Goal: Navigation & Orientation: Find specific page/section

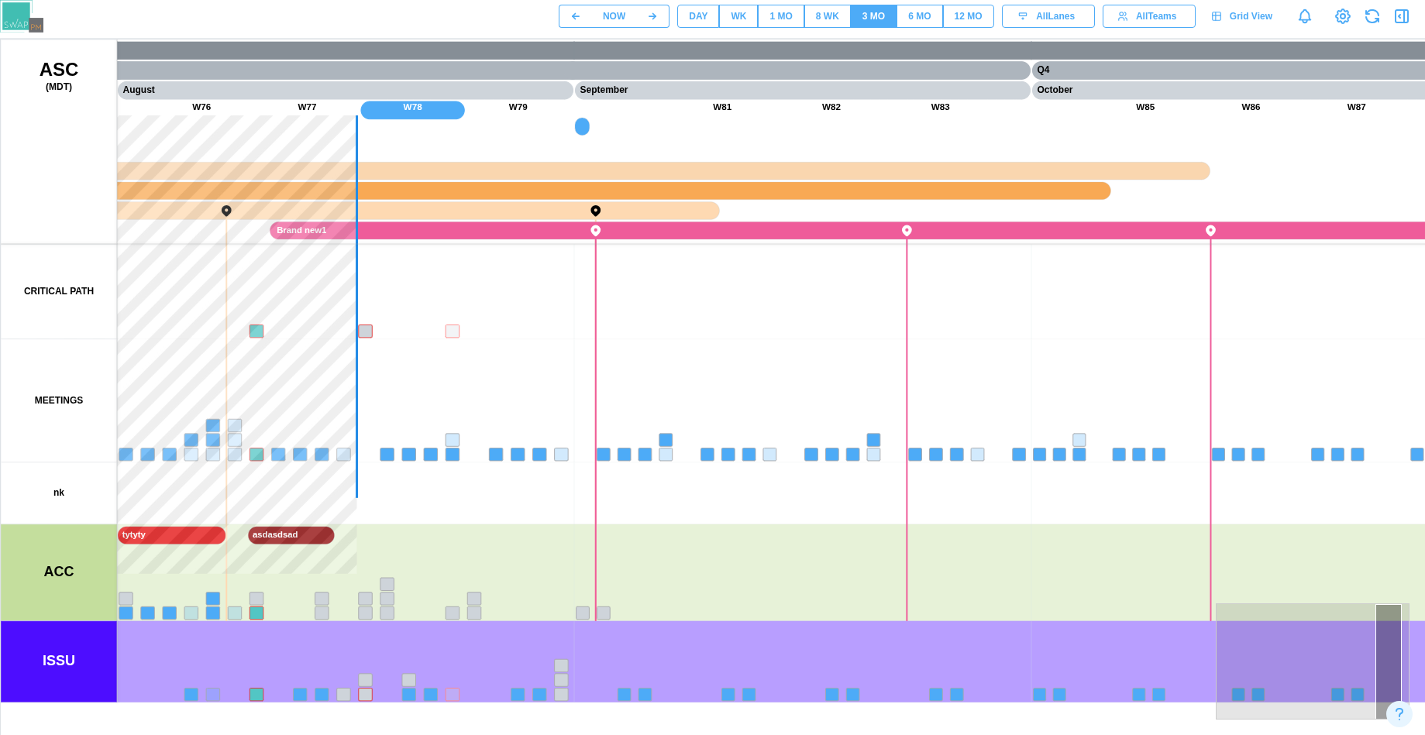
click at [694, 12] on div "DAY" at bounding box center [698, 16] width 19 height 15
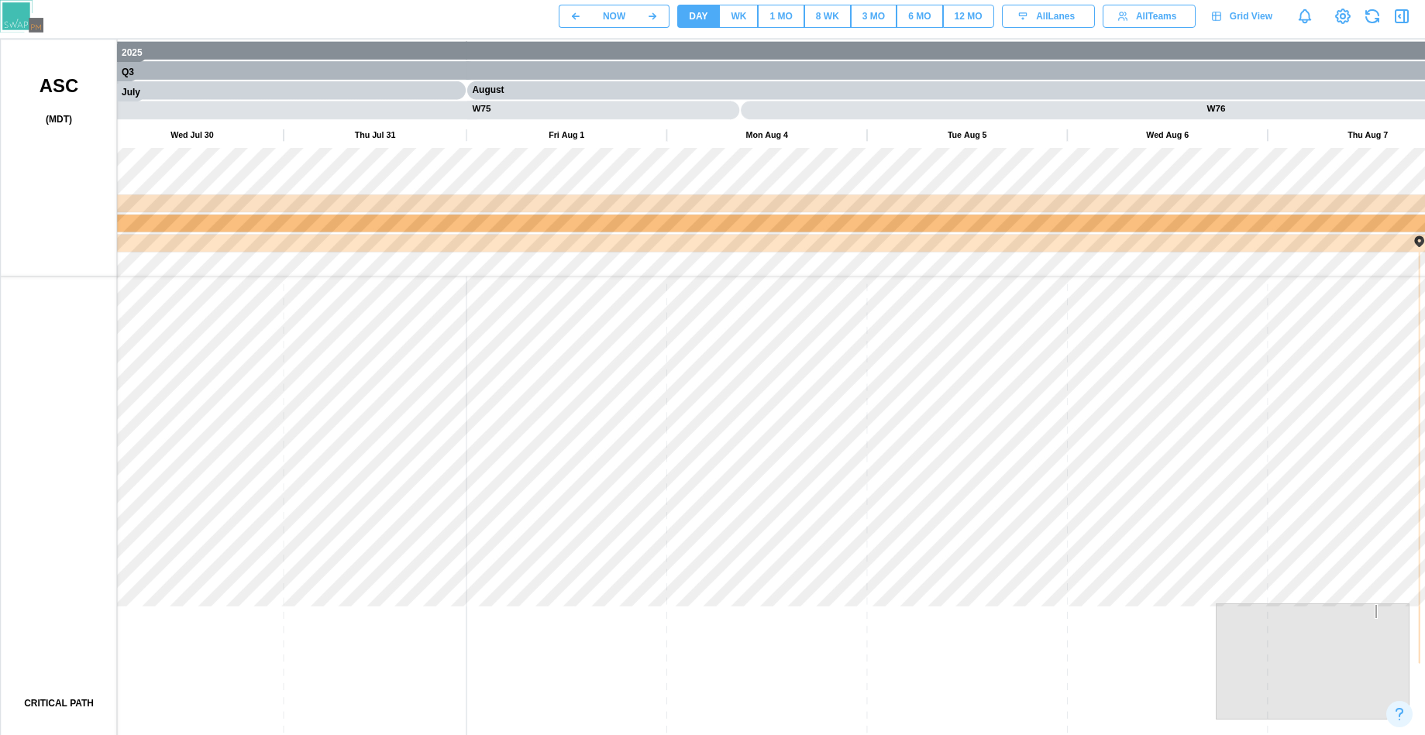
drag, startPoint x: 590, startPoint y: 476, endPoint x: 679, endPoint y: 515, distance: 97.2
click at [679, 515] on canvas at bounding box center [745, 427] width 1488 height 775
click at [734, 14] on div "WK" at bounding box center [738, 16] width 15 height 15
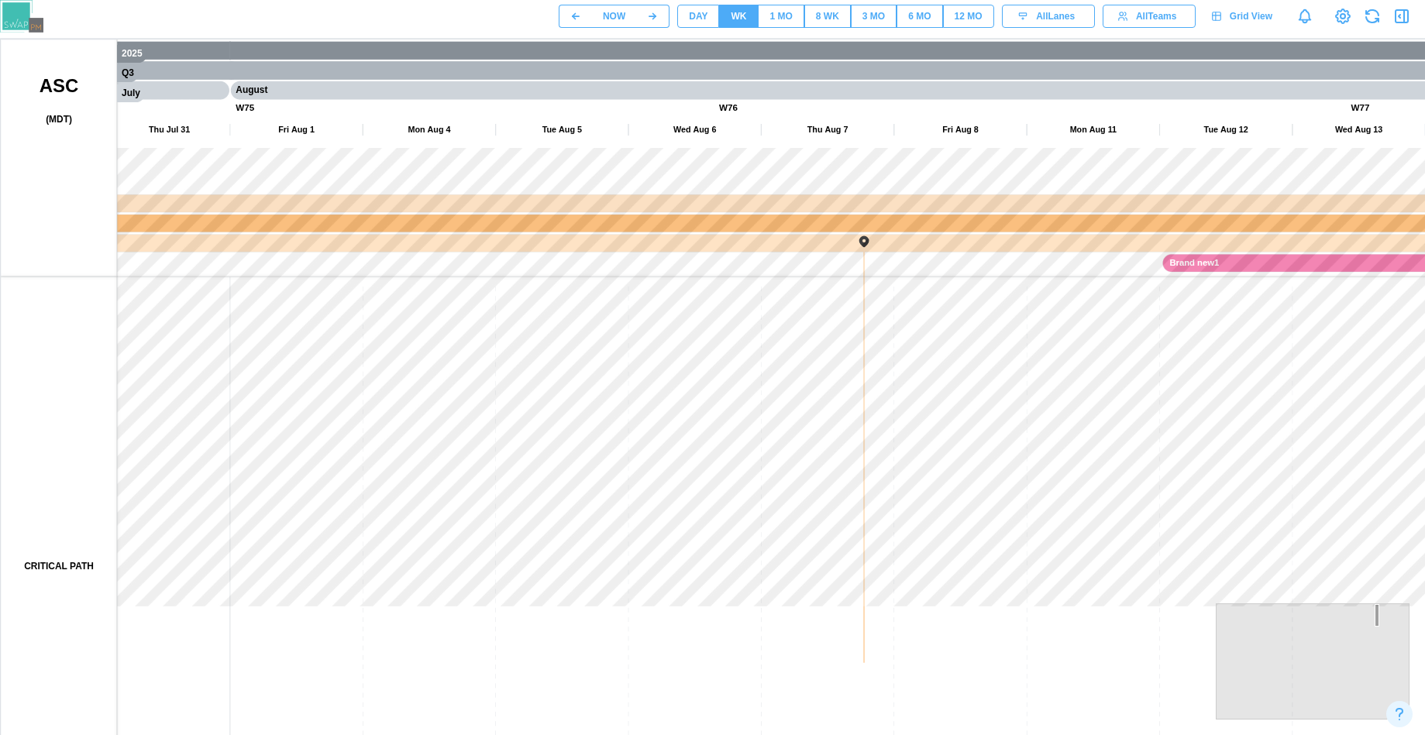
click at [705, 15] on div "DAY" at bounding box center [698, 16] width 19 height 15
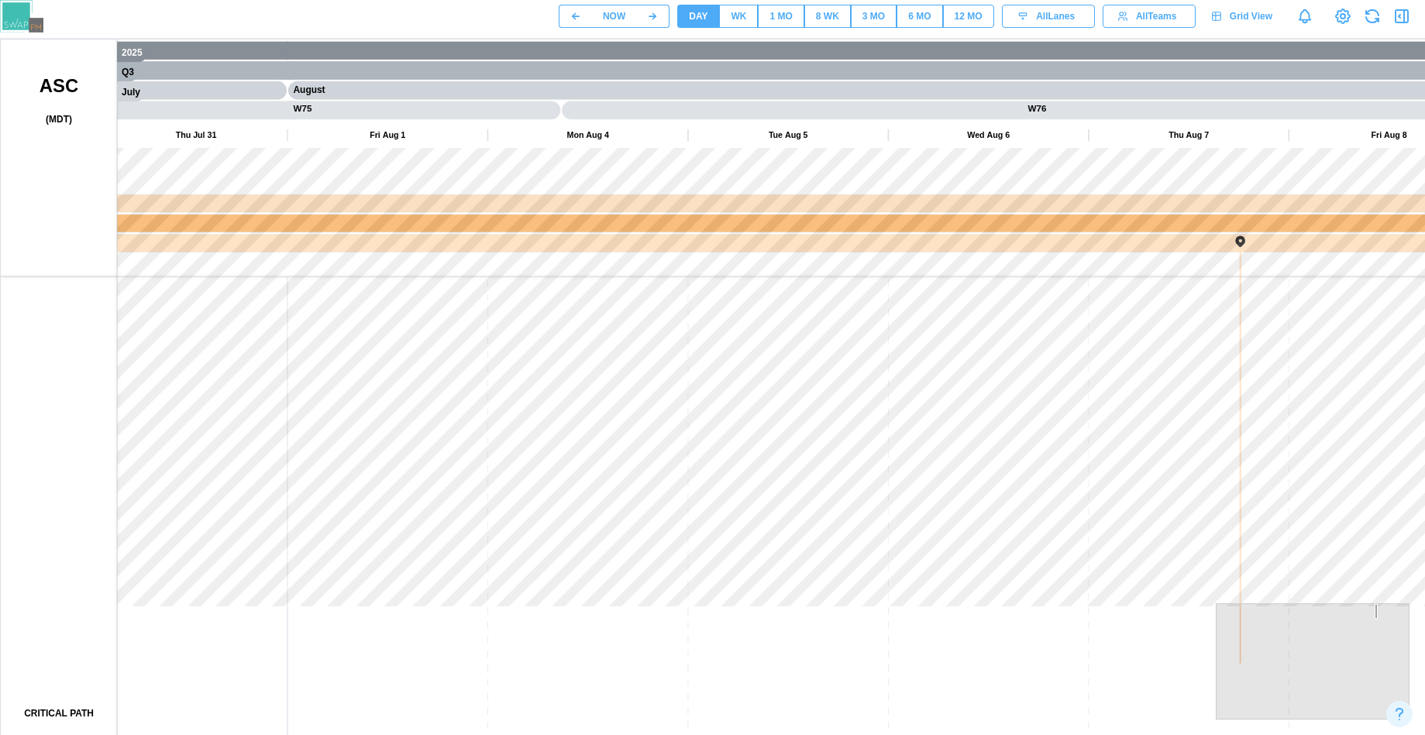
click at [784, 15] on div "1 MO" at bounding box center [780, 16] width 22 height 15
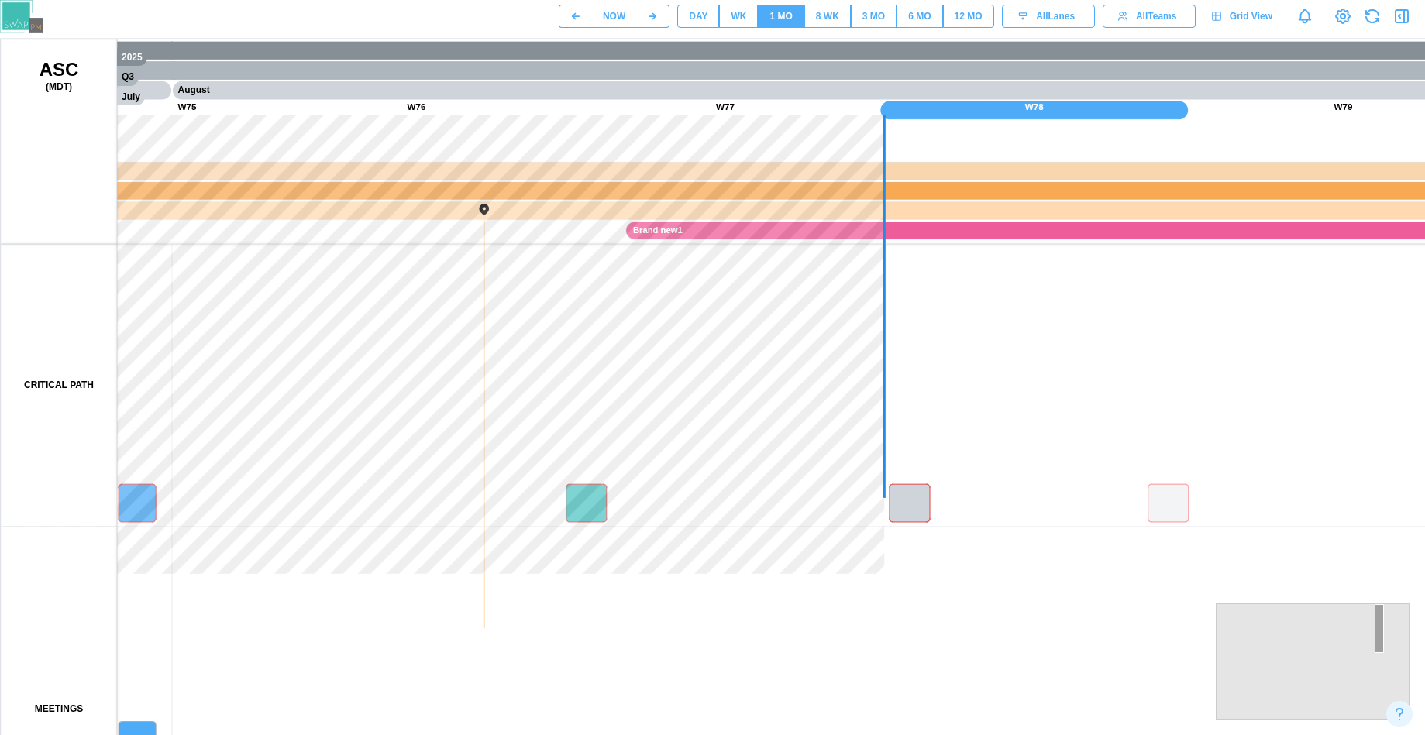
click at [830, 18] on div "8 WK" at bounding box center [827, 16] width 23 height 15
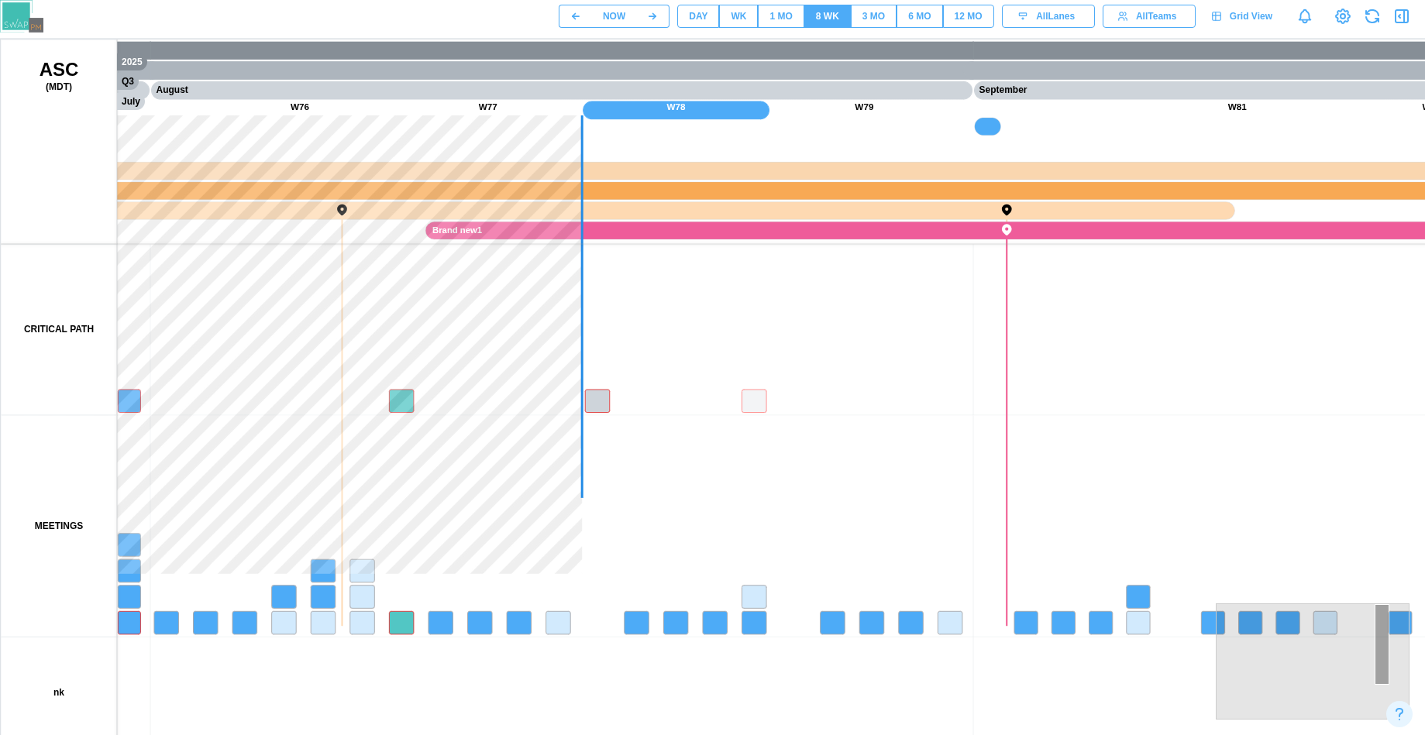
click at [749, 22] on button "WK" at bounding box center [738, 16] width 39 height 23
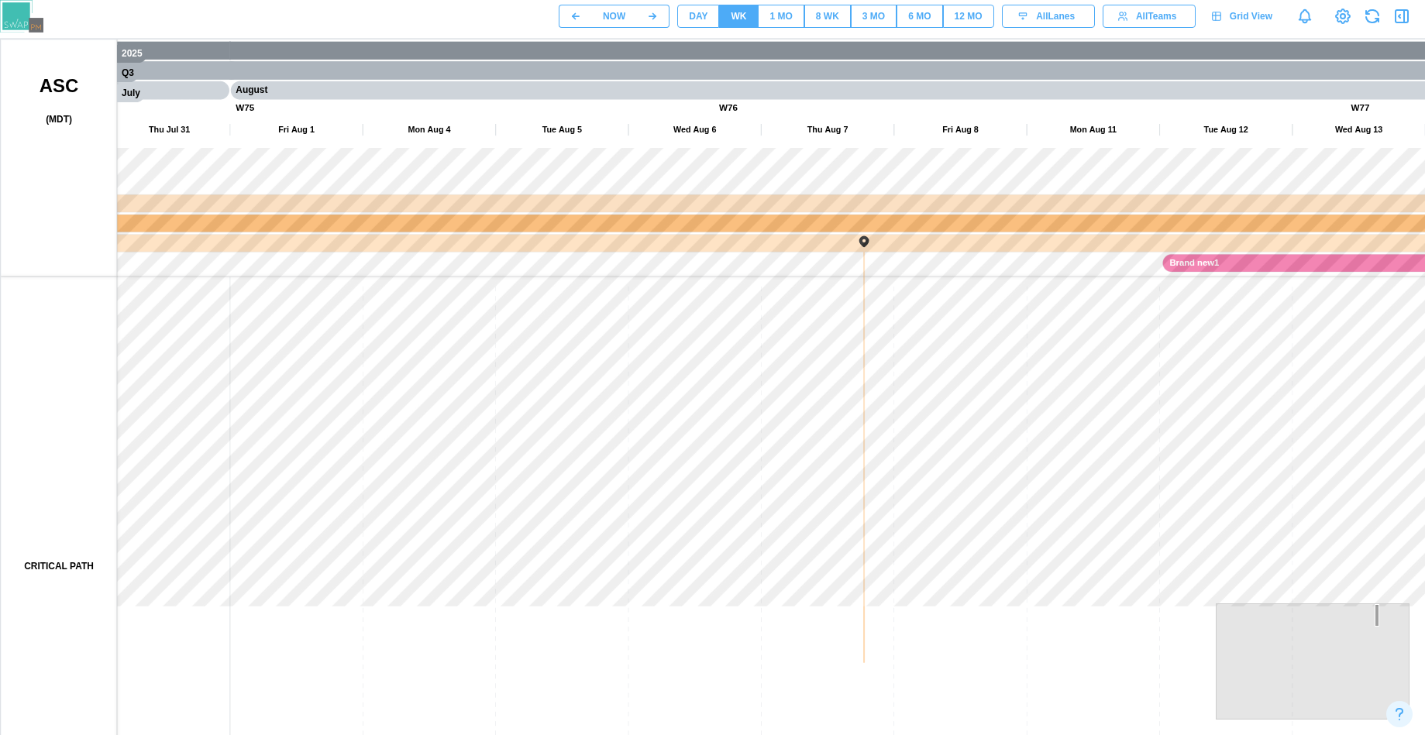
click at [773, 10] on div "1 MO" at bounding box center [780, 16] width 22 height 15
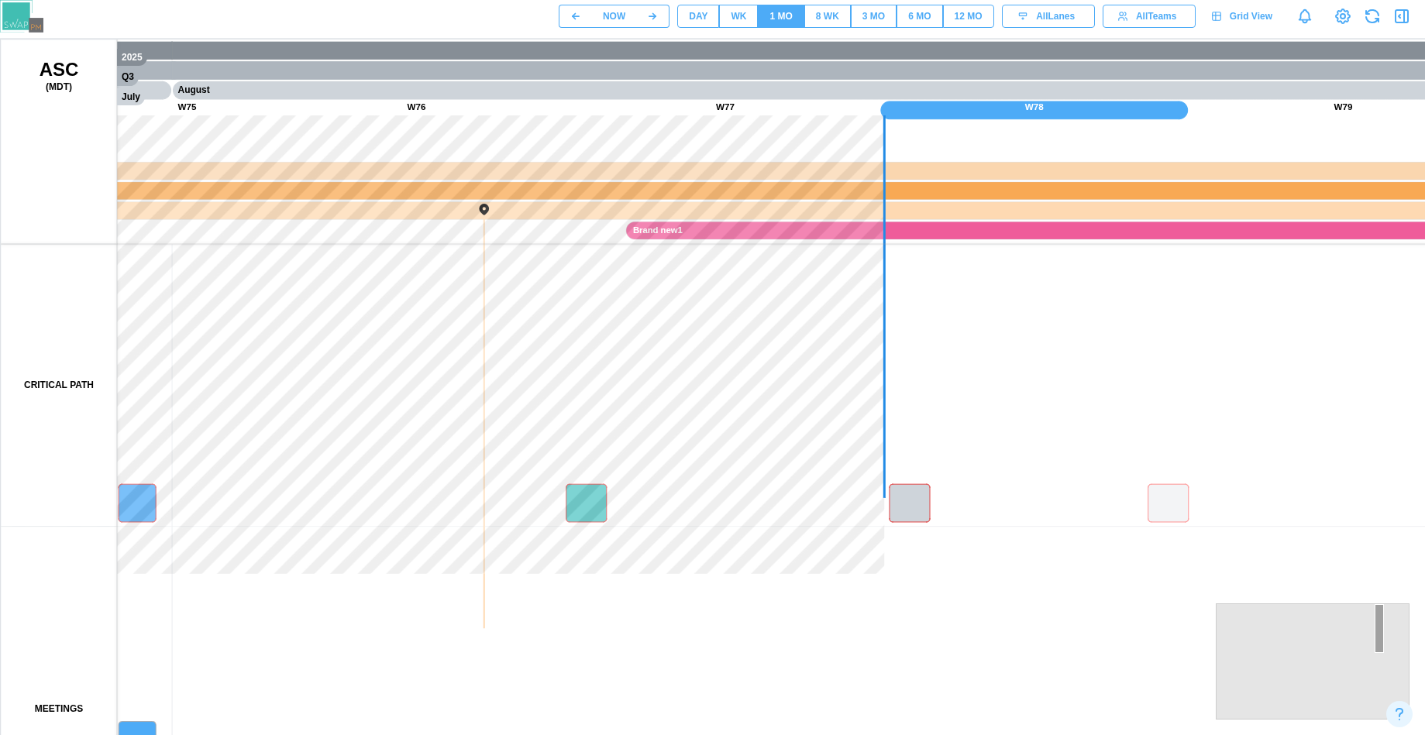
click at [686, 15] on button "DAY" at bounding box center [698, 16] width 42 height 23
